Goal: Find specific page/section: Find specific page/section

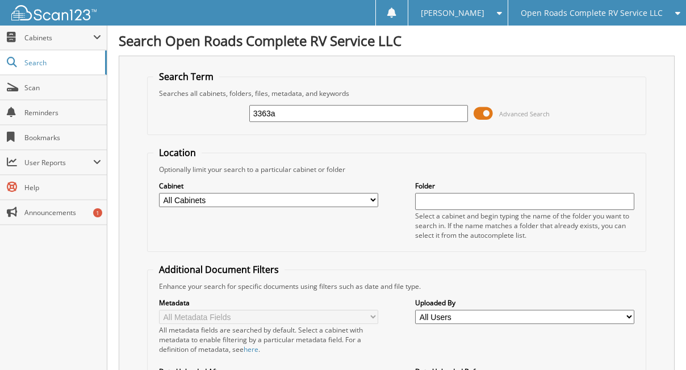
click at [568, 10] on span "Open Roads Complete RV Service LLC" at bounding box center [592, 13] width 142 height 7
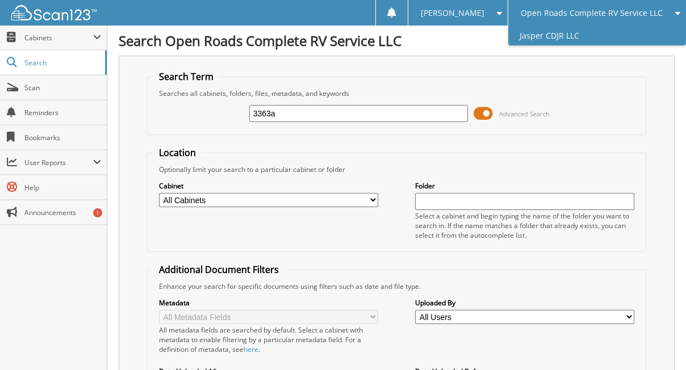
click at [566, 35] on link "Jasper CDJR LLC" at bounding box center [597, 36] width 178 height 20
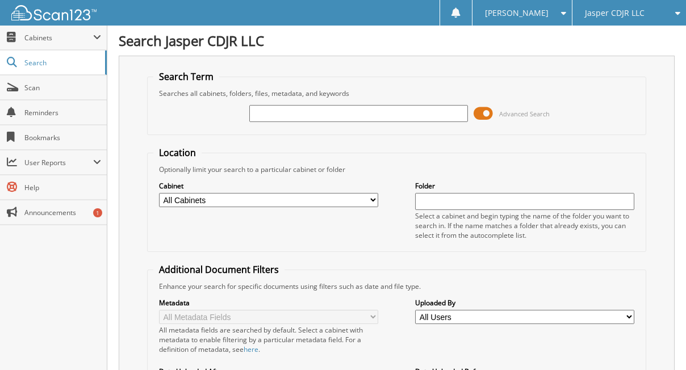
click at [286, 111] on input "text" at bounding box center [358, 113] width 219 height 17
type input "72205"
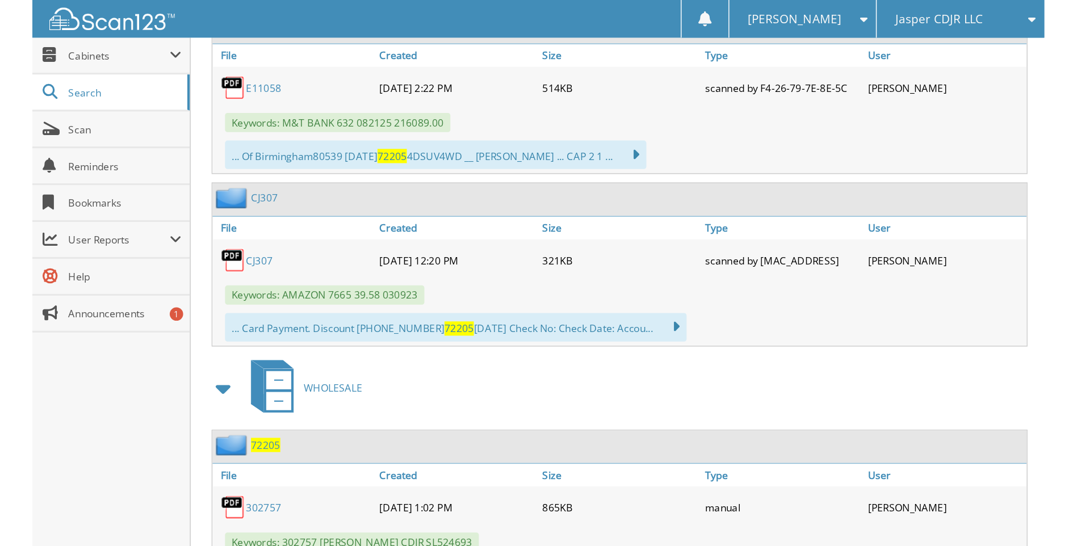
scroll to position [908, 0]
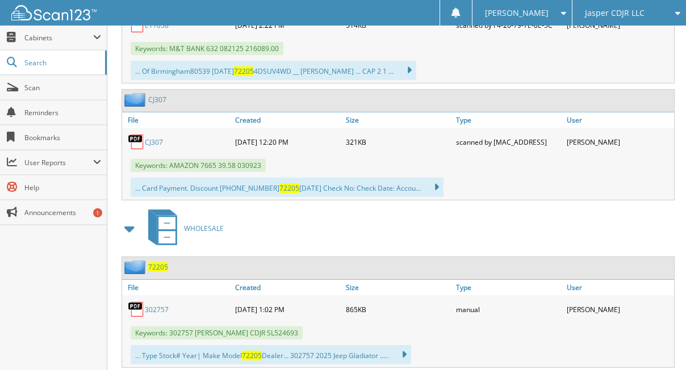
click at [155, 311] on link "302757" at bounding box center [157, 310] width 24 height 10
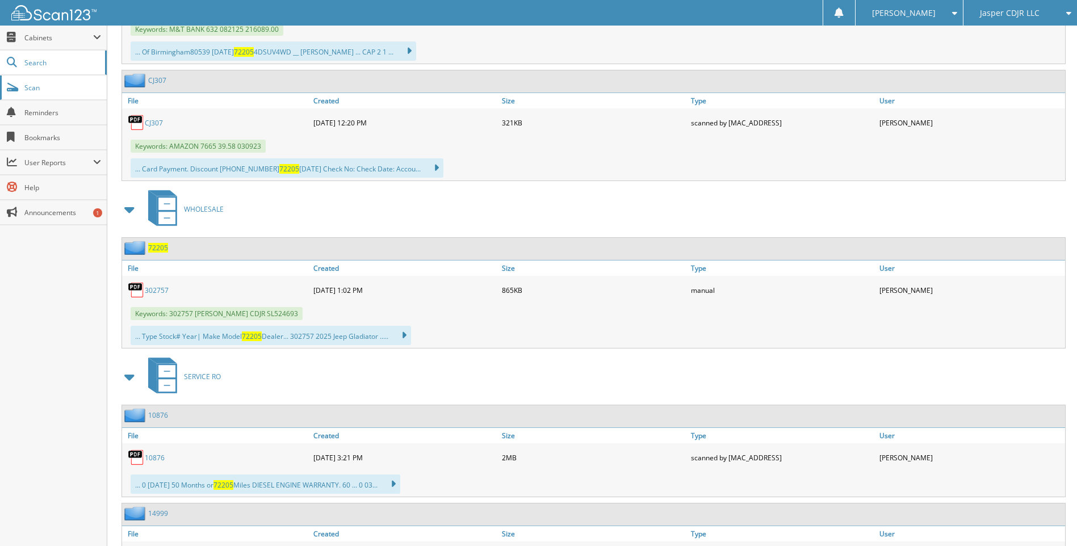
click at [33, 92] on span "Scan" at bounding box center [62, 88] width 77 height 10
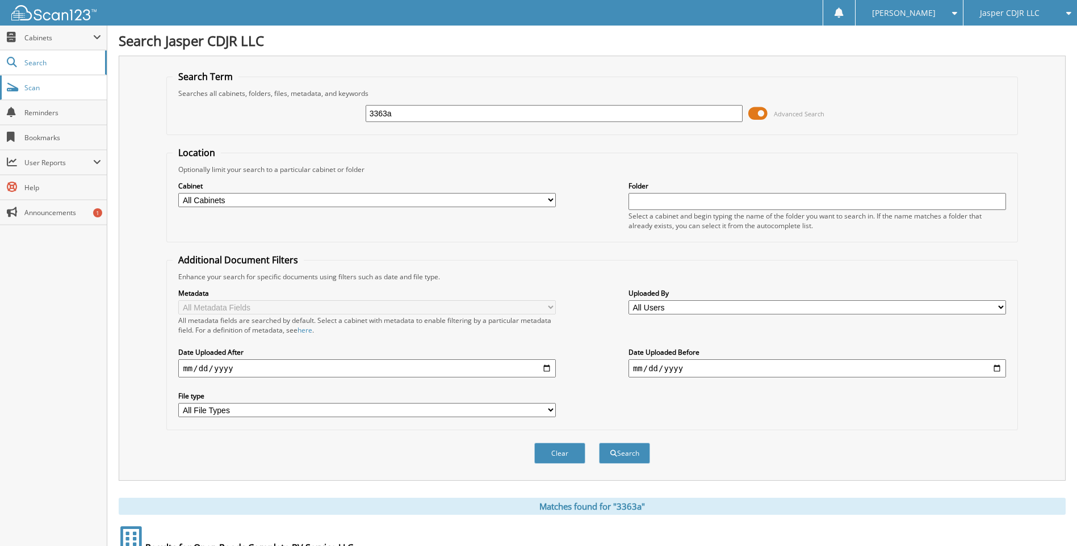
click at [36, 90] on span "Scan" at bounding box center [62, 88] width 77 height 10
